Goal: Task Accomplishment & Management: Use online tool/utility

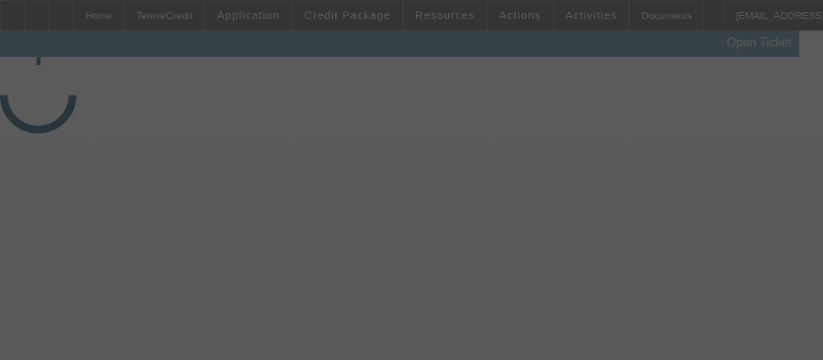
select select "4"
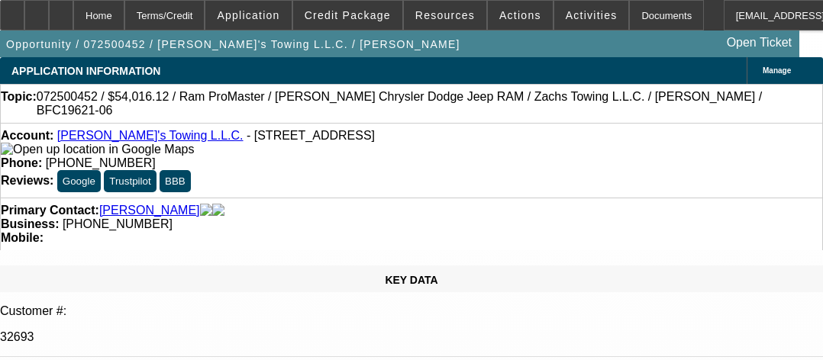
select select "0"
select select "1"
select select "3"
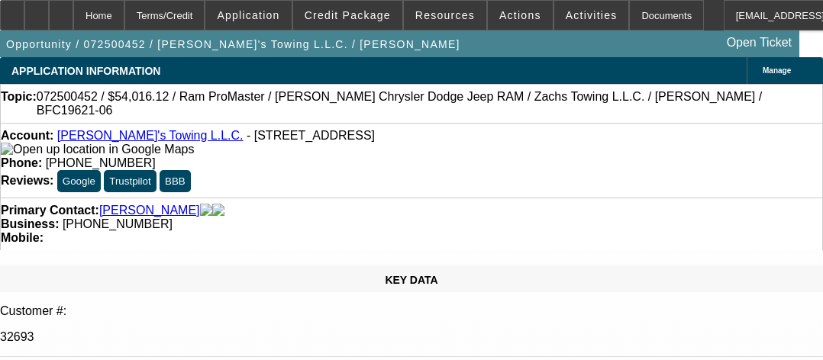
select select "6"
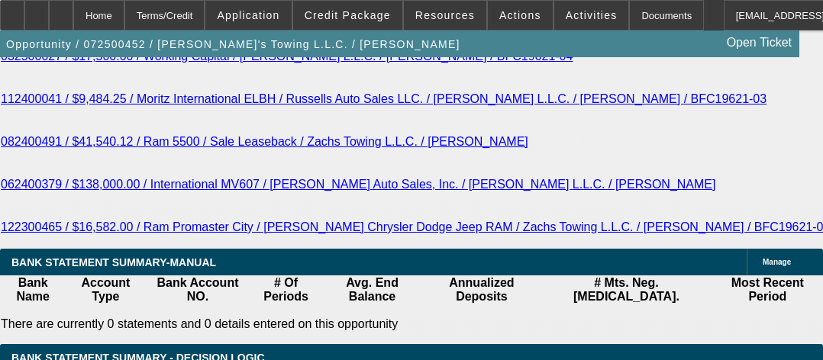
scroll to position [3284, 0]
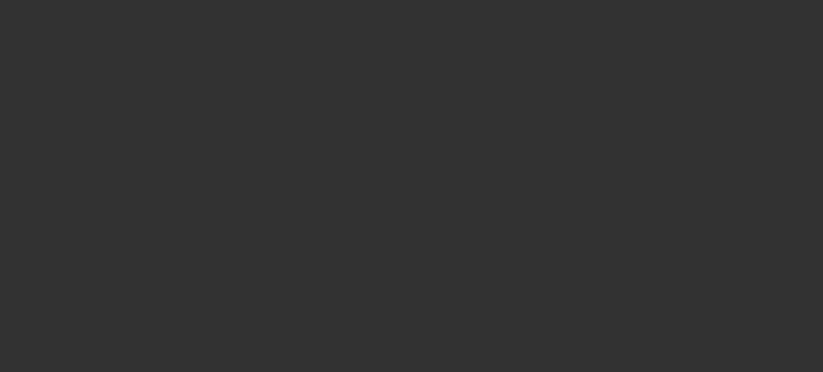
radio input "true"
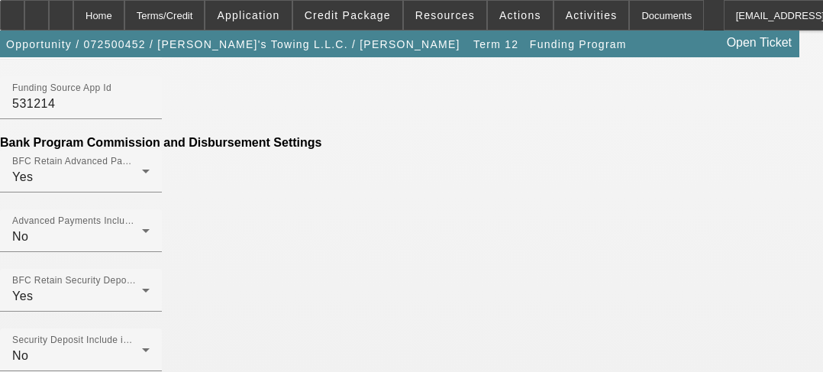
scroll to position [687, 0]
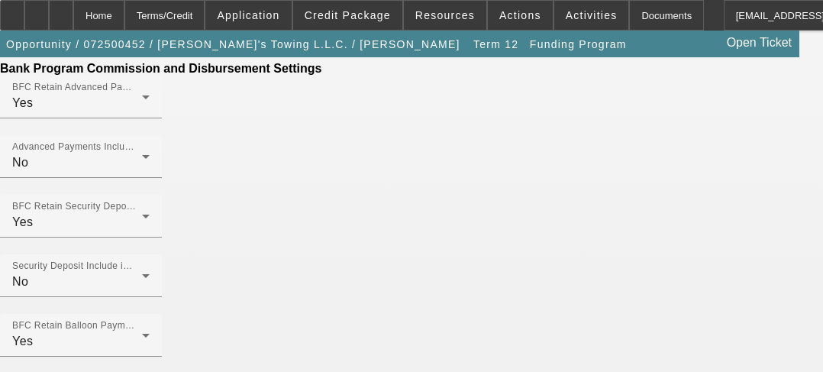
scroll to position [764, 0]
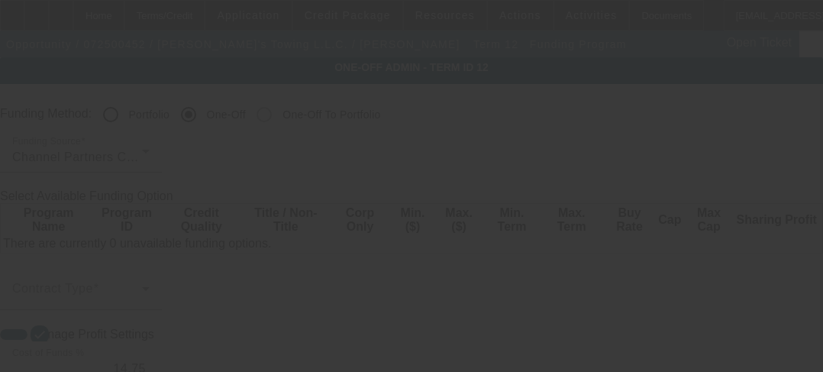
radio input "true"
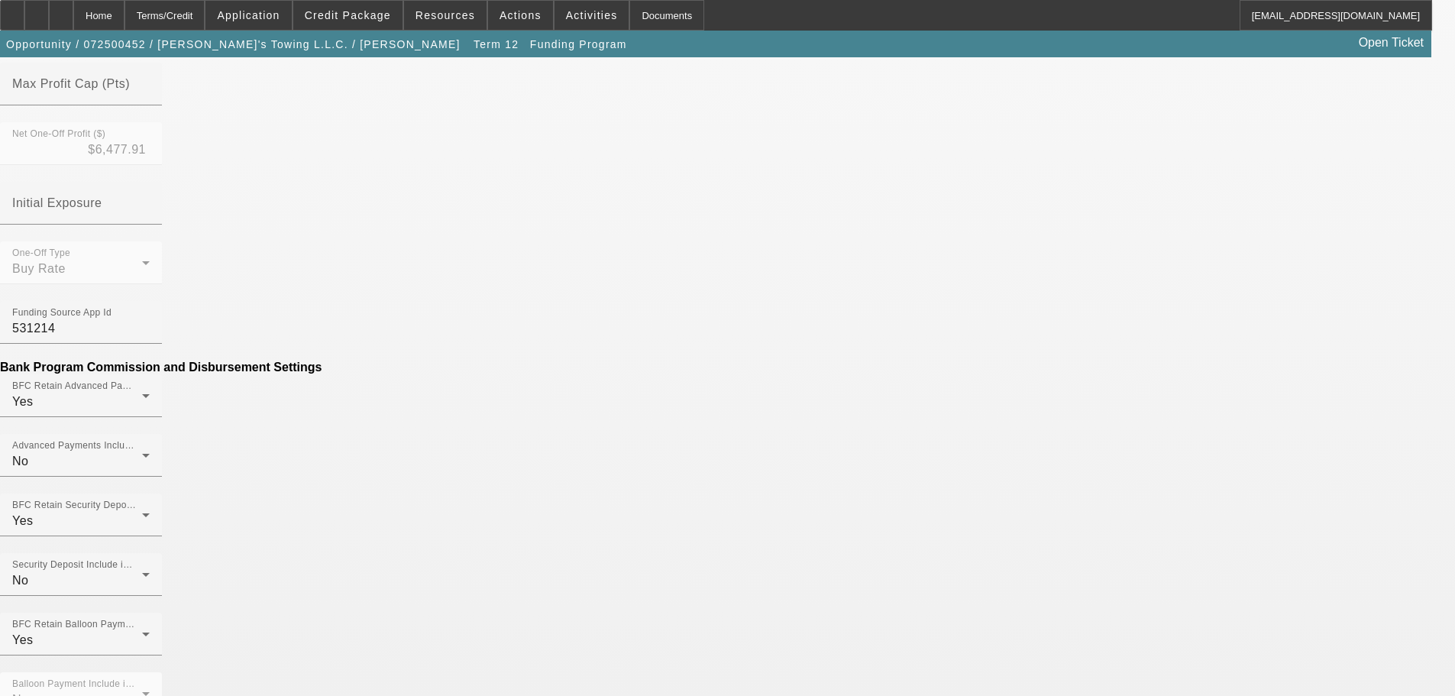
scroll to position [840, 0]
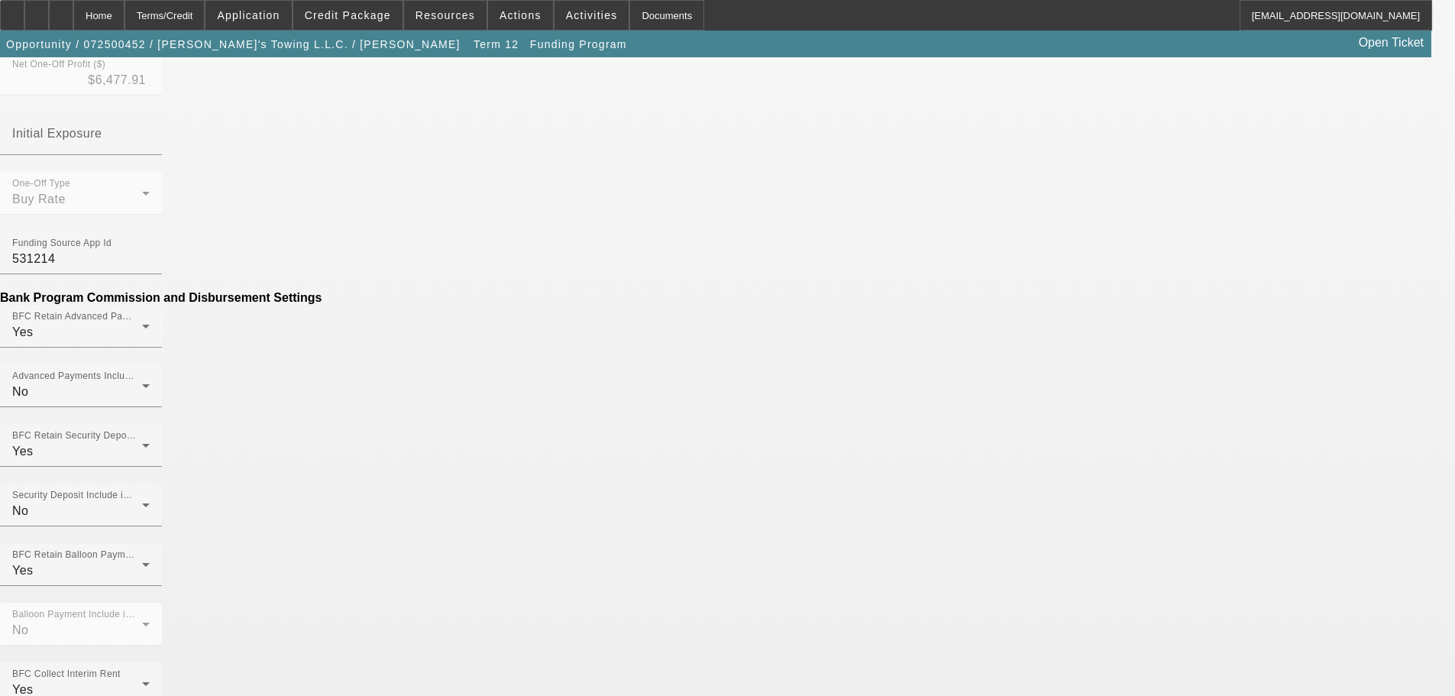
scroll to position [611, 0]
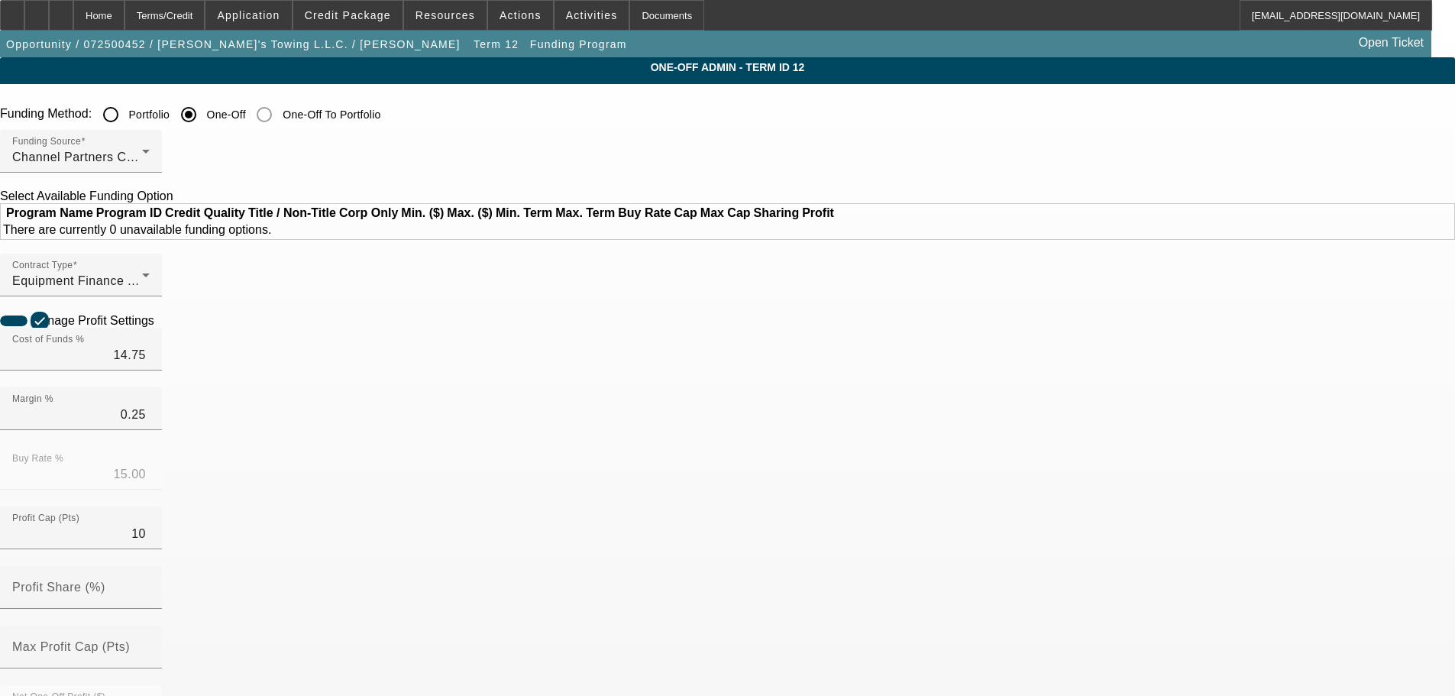
radio input "true"
